Goal: Task Accomplishment & Management: Use online tool/utility

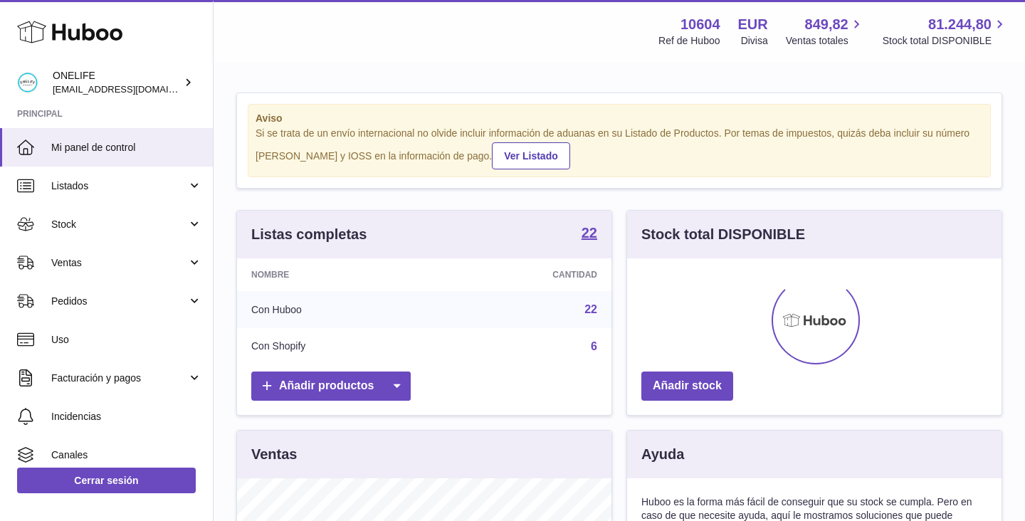
scroll to position [222, 374]
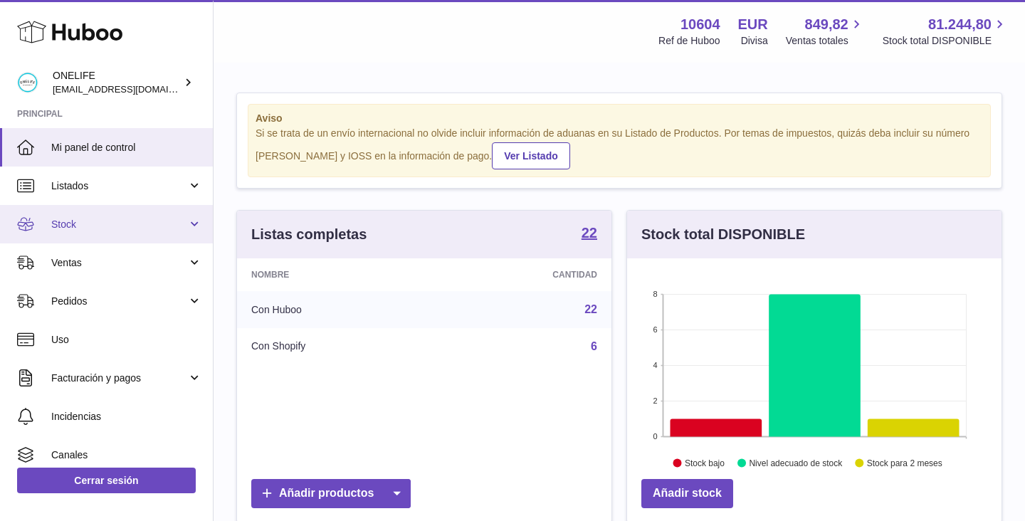
click at [70, 227] on span "Stock" at bounding box center [119, 225] width 136 height 14
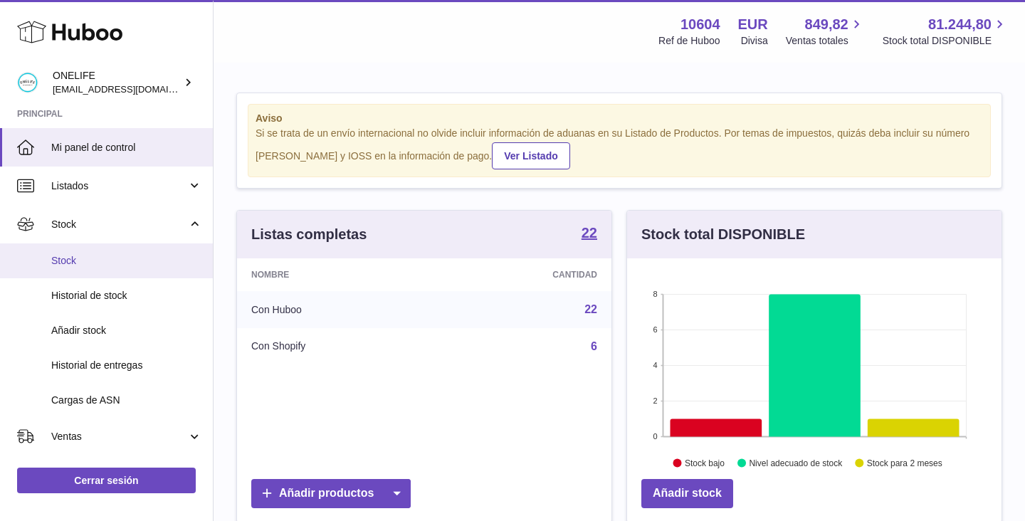
click at [72, 256] on span "Stock" at bounding box center [126, 261] width 151 height 14
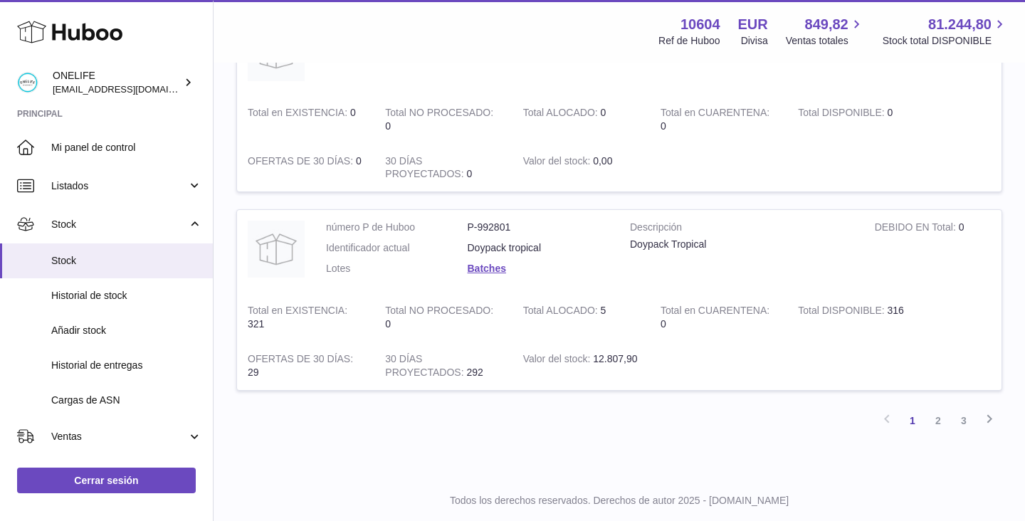
scroll to position [1882, 0]
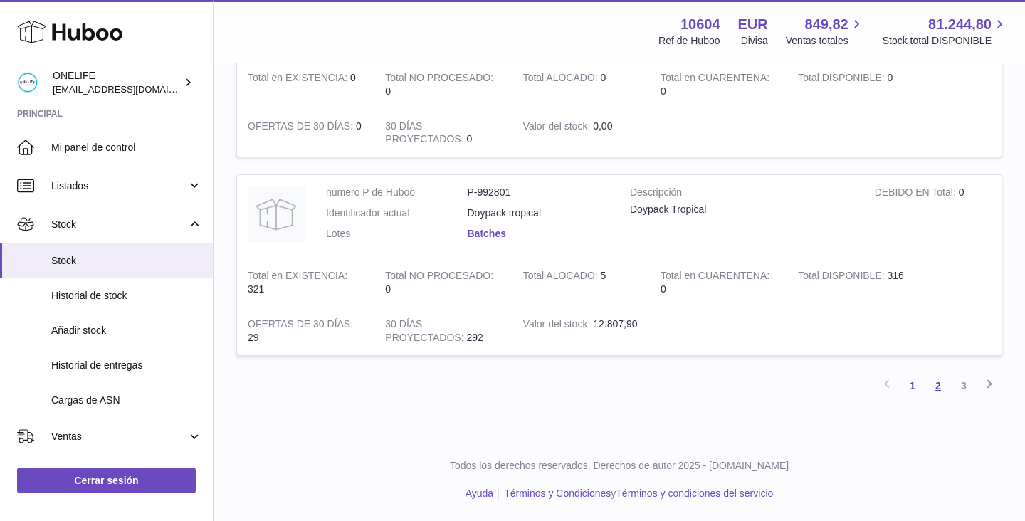
click at [939, 391] on link "2" at bounding box center [938, 386] width 26 height 26
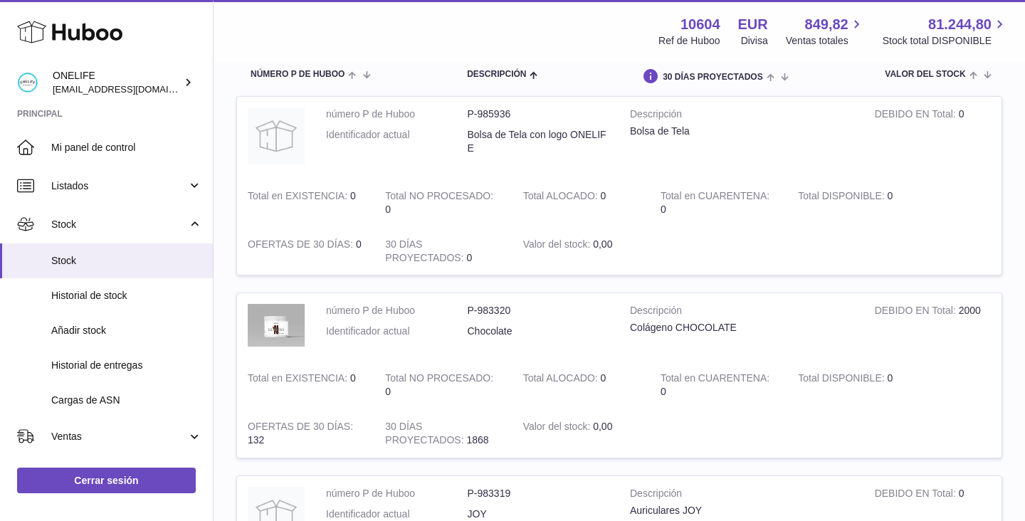
scroll to position [155, 0]
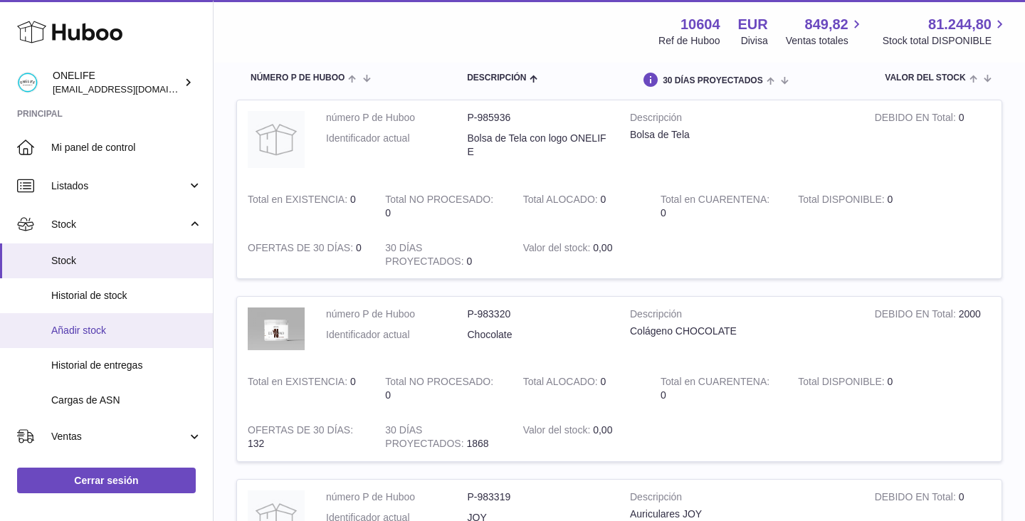
click at [65, 326] on span "Añadir stock" at bounding box center [126, 331] width 151 height 14
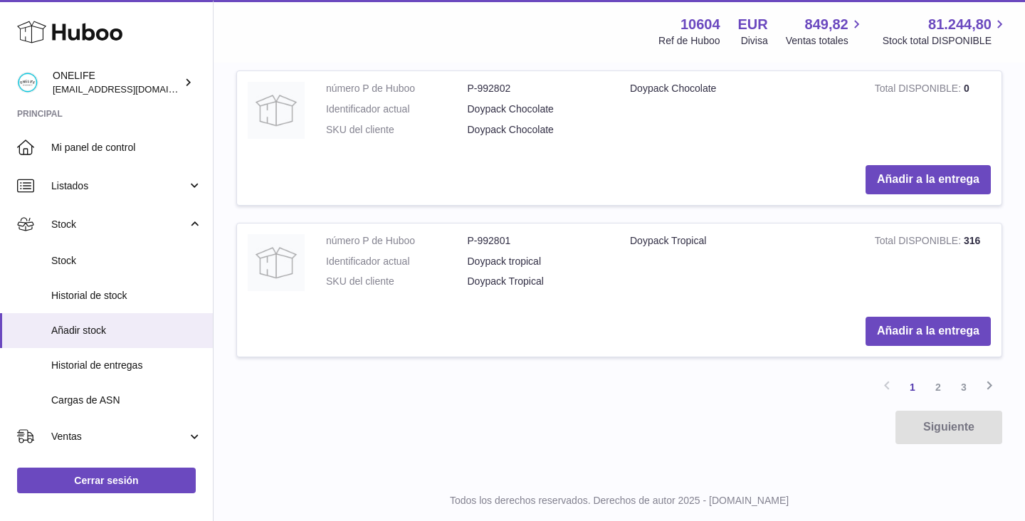
scroll to position [1712, 0]
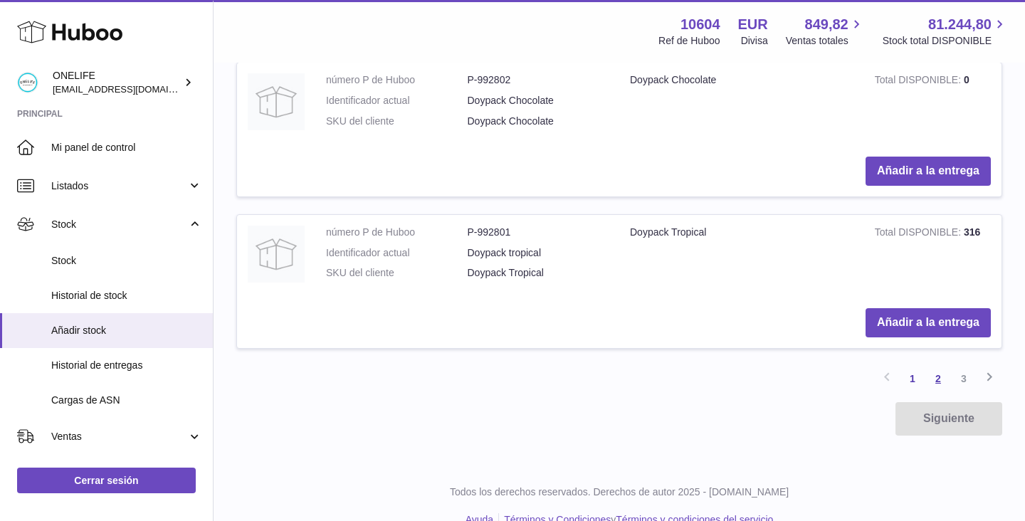
click at [938, 366] on link "2" at bounding box center [938, 379] width 26 height 26
